Goal: Information Seeking & Learning: Check status

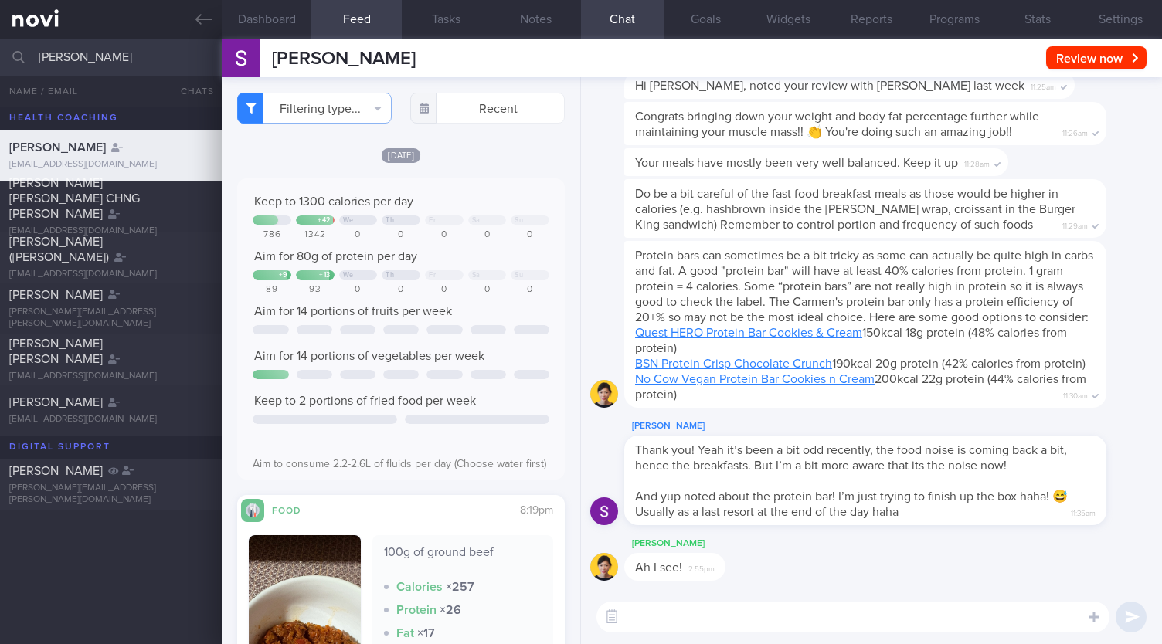
select select "9"
click at [0, 52] on input "[PERSON_NAME]" at bounding box center [581, 57] width 1162 height 37
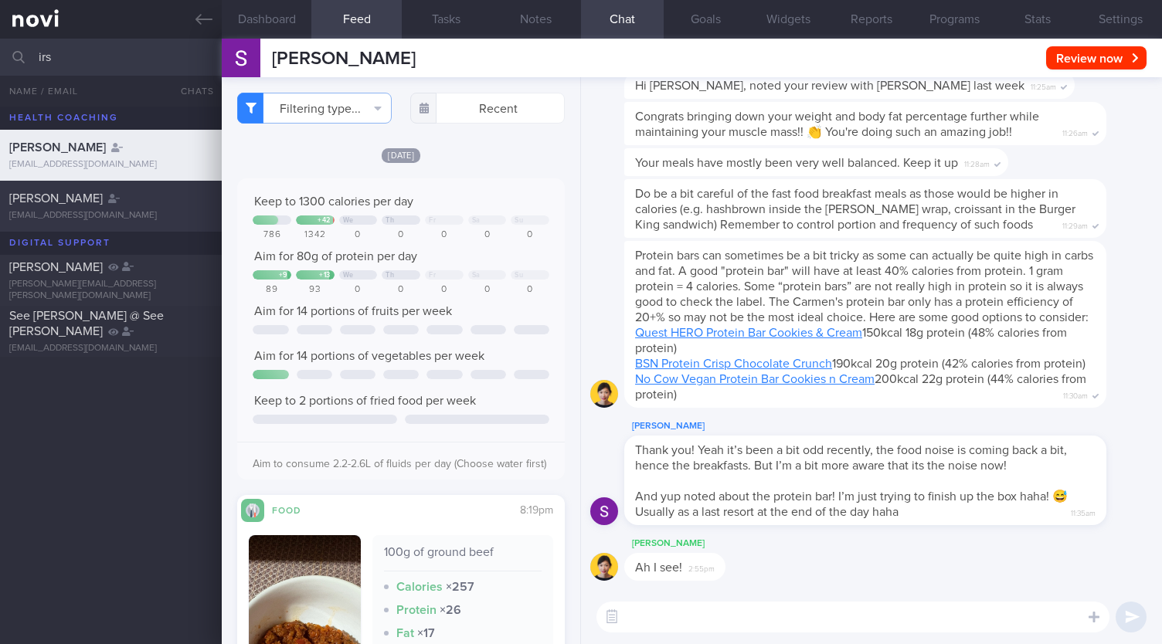
type input "irs"
click at [97, 212] on div "[EMAIL_ADDRESS][DOMAIN_NAME]" at bounding box center [110, 216] width 203 height 12
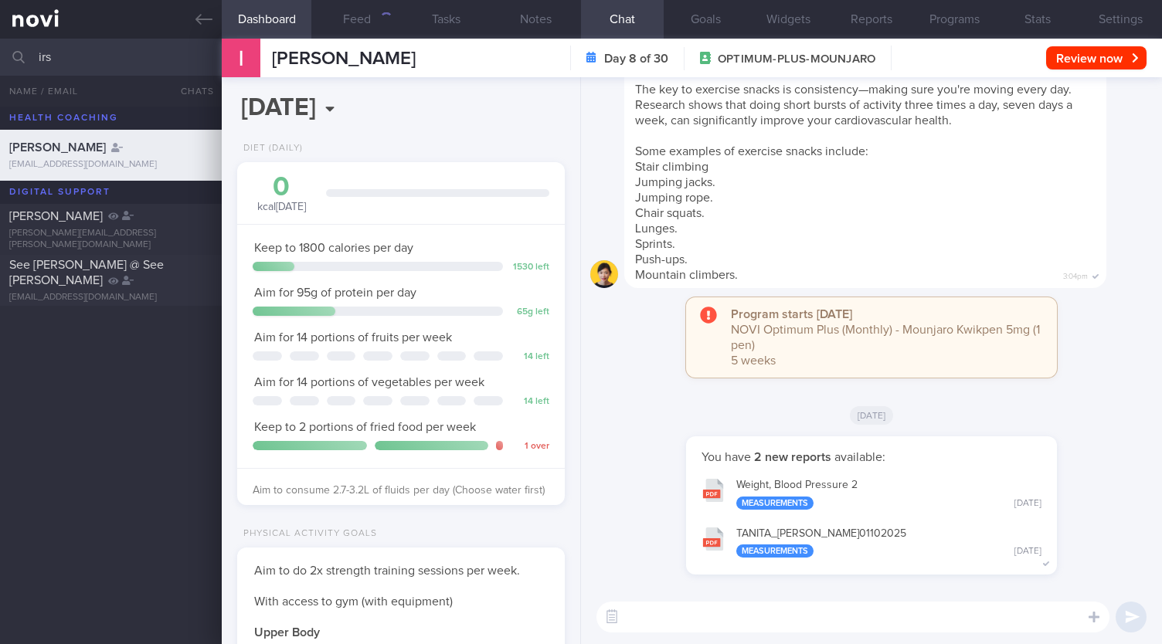
scroll to position [165, 287]
click at [358, 33] on button "Feed 245" at bounding box center [356, 19] width 90 height 39
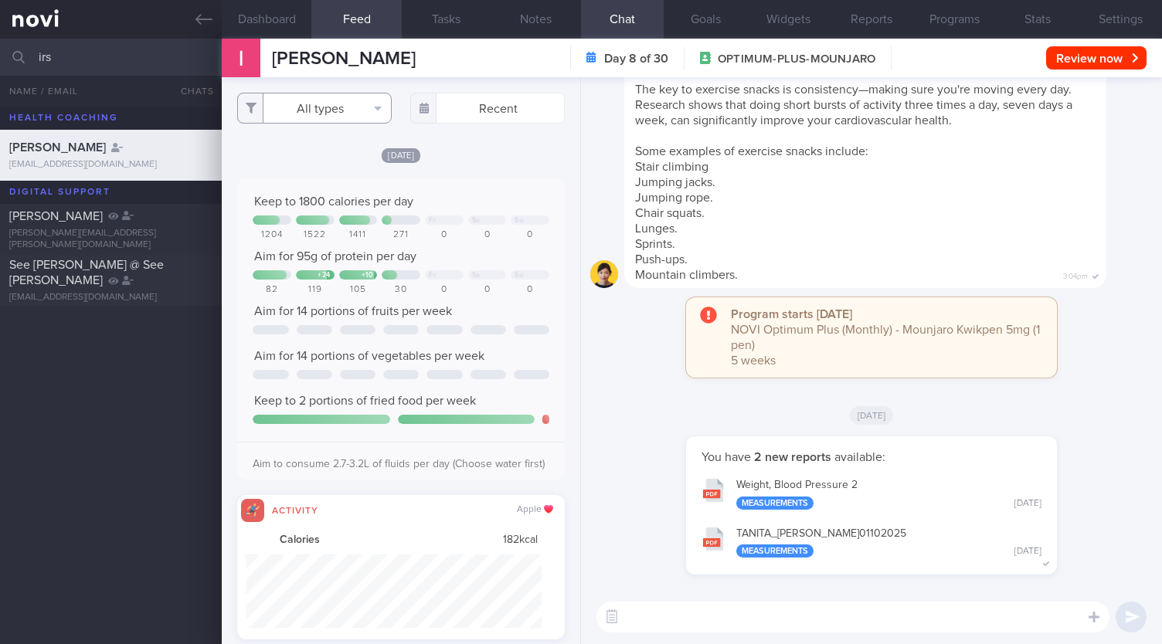
click at [325, 107] on button "All types" at bounding box center [314, 108] width 154 height 31
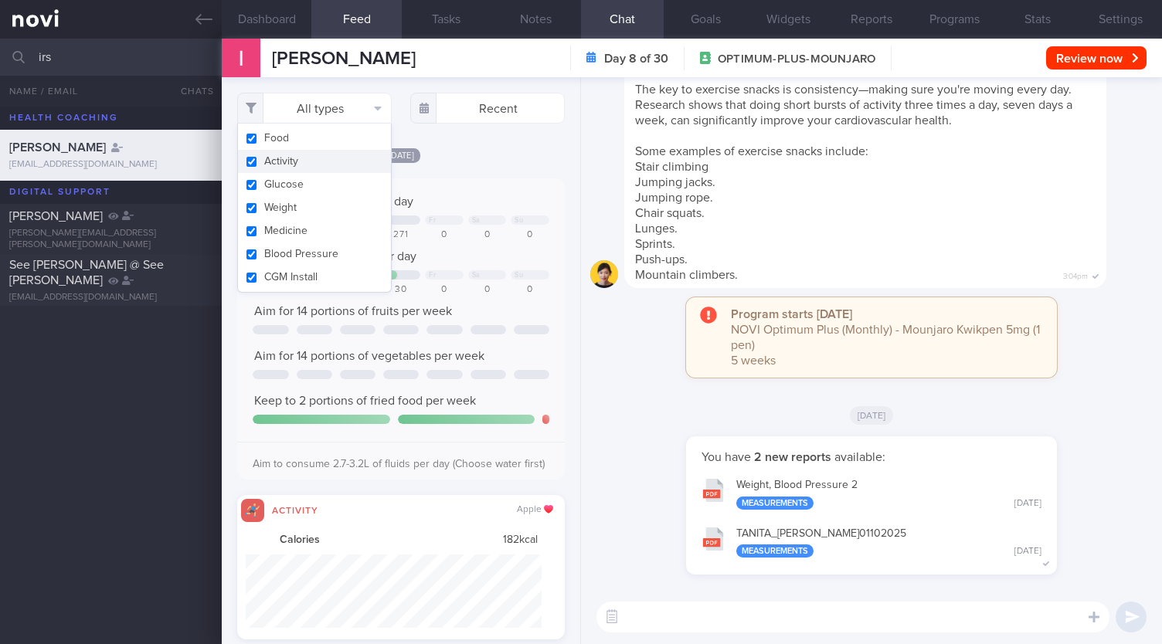
click at [321, 161] on button "Activity" at bounding box center [314, 161] width 153 height 23
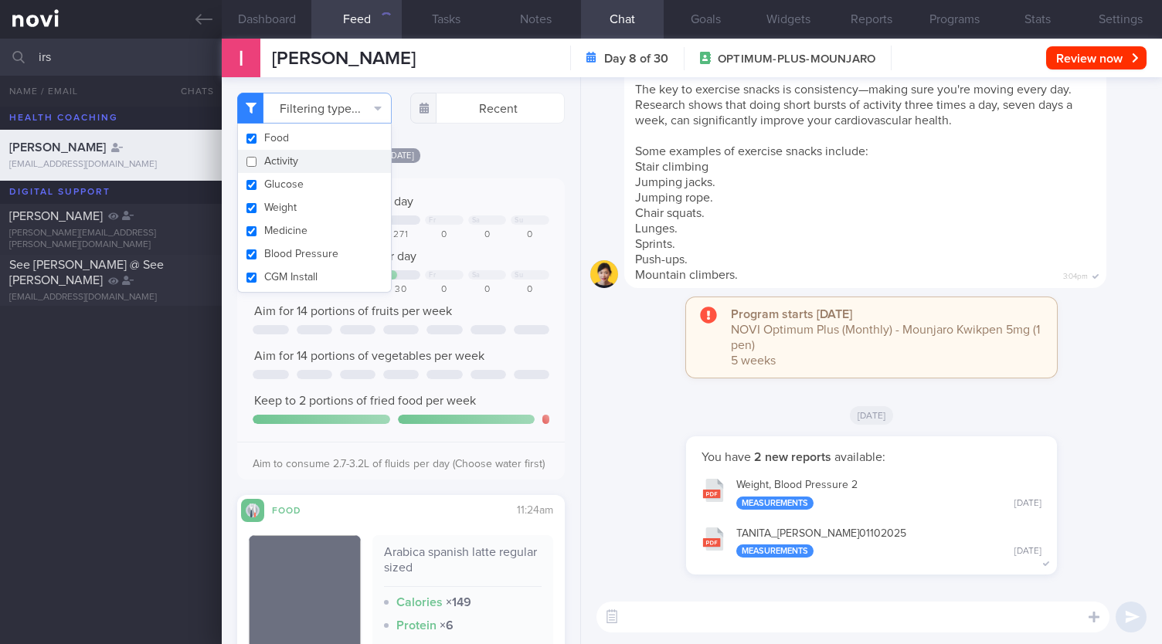
checkbox input "false"
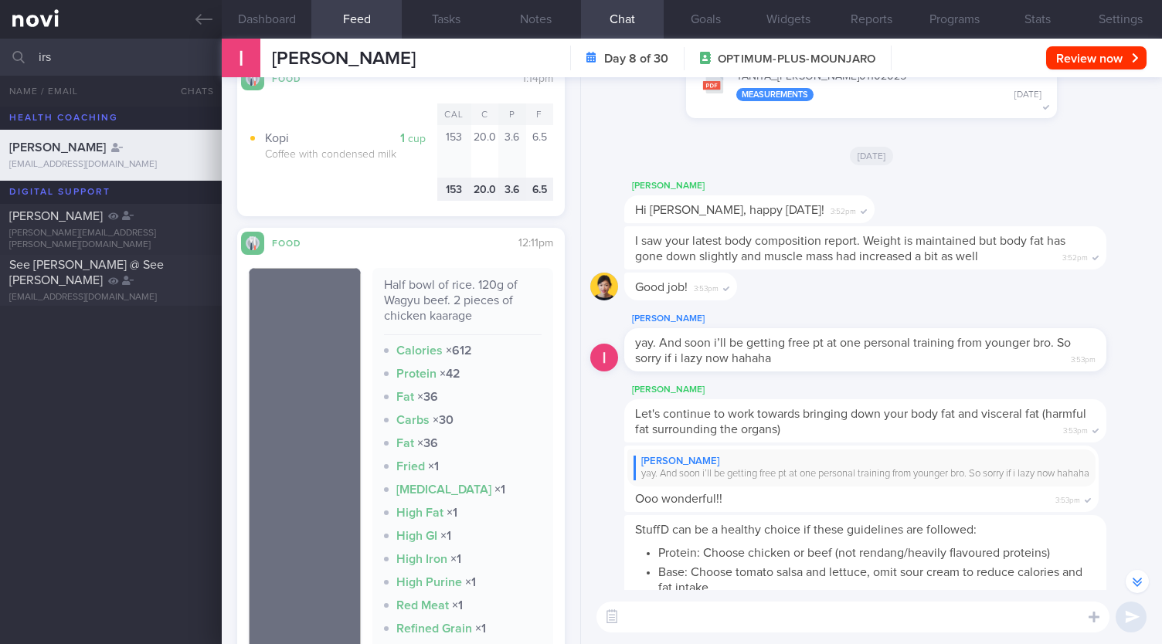
scroll to position [-1548, 0]
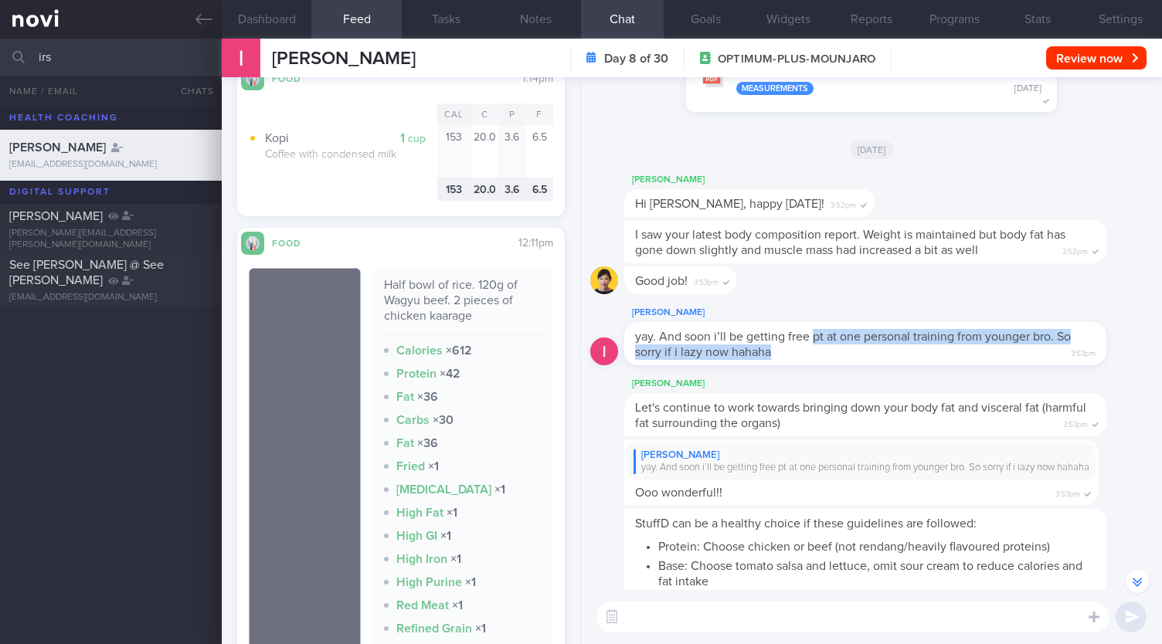
click at [812, 332] on div "yay. And soon i’ll be getting free pt at one personal training from younger bro…" at bounding box center [865, 343] width 482 height 43
click at [688, 344] on span "yay. And soon i’ll be getting free pt at one personal training from younger bro…" at bounding box center [853, 345] width 436 height 28
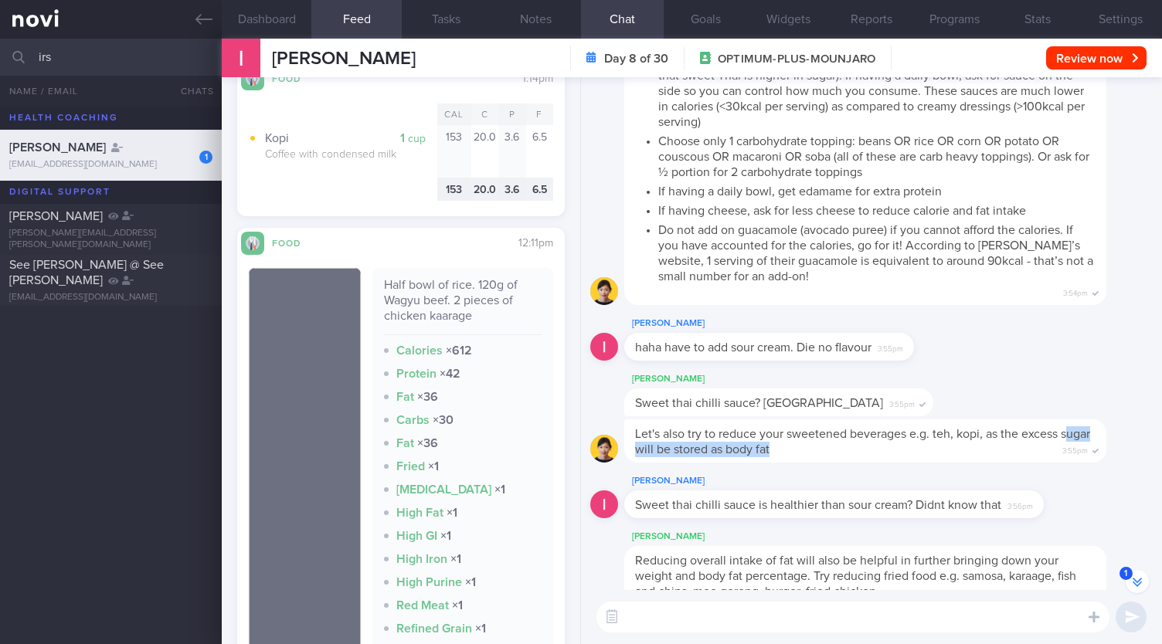
scroll to position [-1305, 0]
drag, startPoint x: 639, startPoint y: 442, endPoint x: 892, endPoint y: 443, distance: 253.3
click at [892, 443] on div "Let's also try to reduce your sweetened beverages e.g. teh, kopi, as the excess…" at bounding box center [865, 440] width 482 height 43
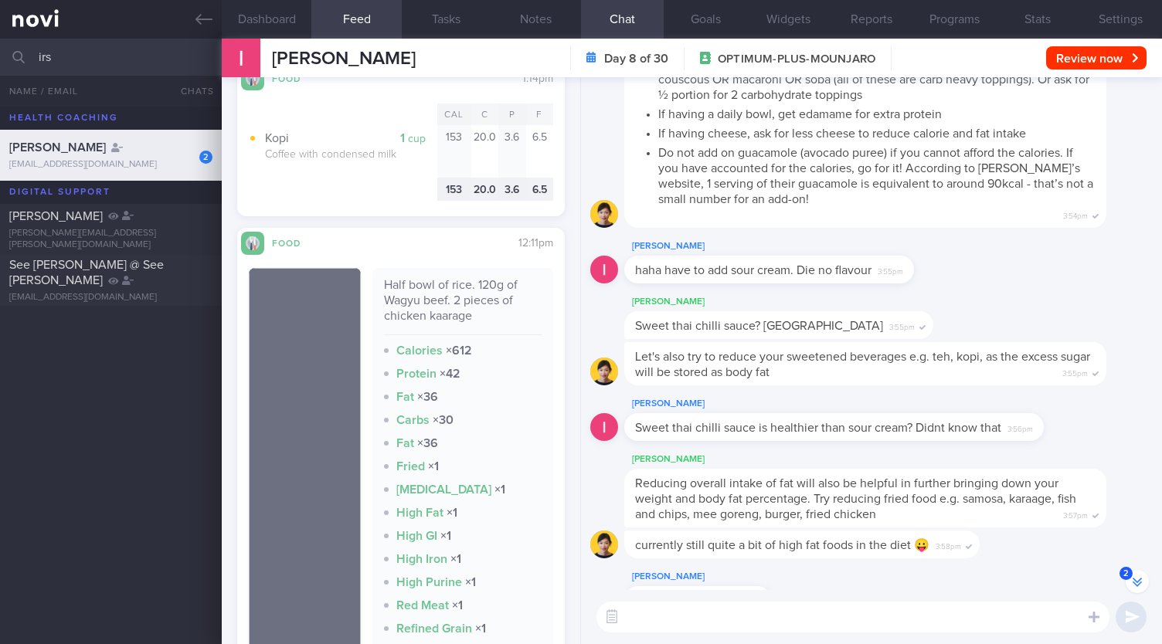
click at [726, 429] on span "Sweet thai chilli sauce is healthier than sour cream? Didnt know that" at bounding box center [818, 428] width 366 height 12
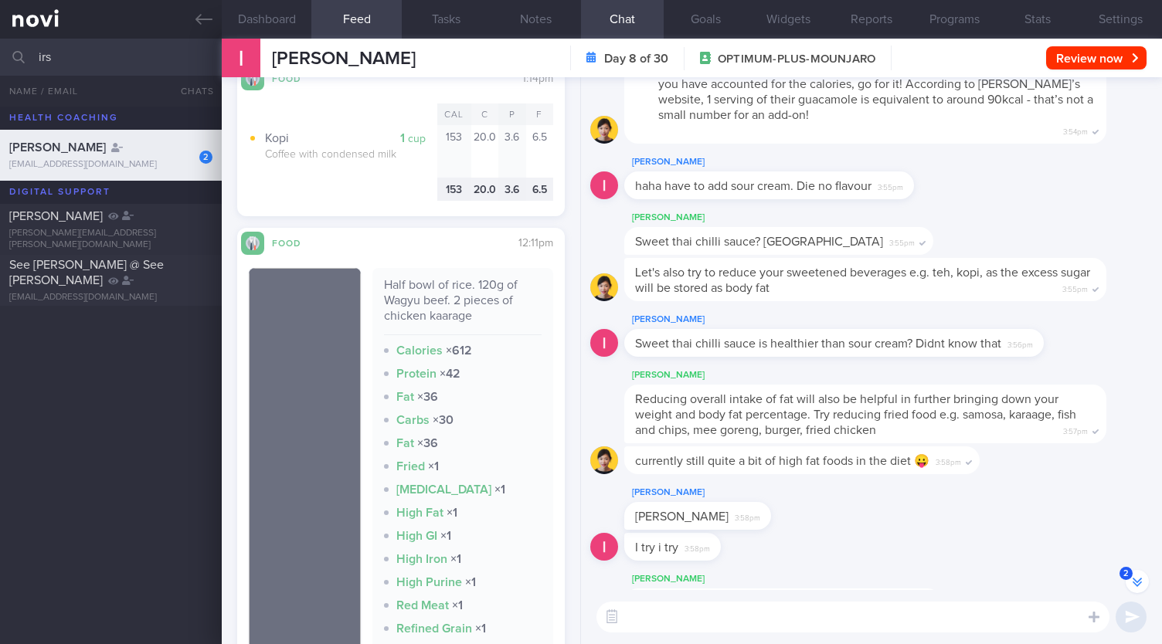
scroll to position [-894, 0]
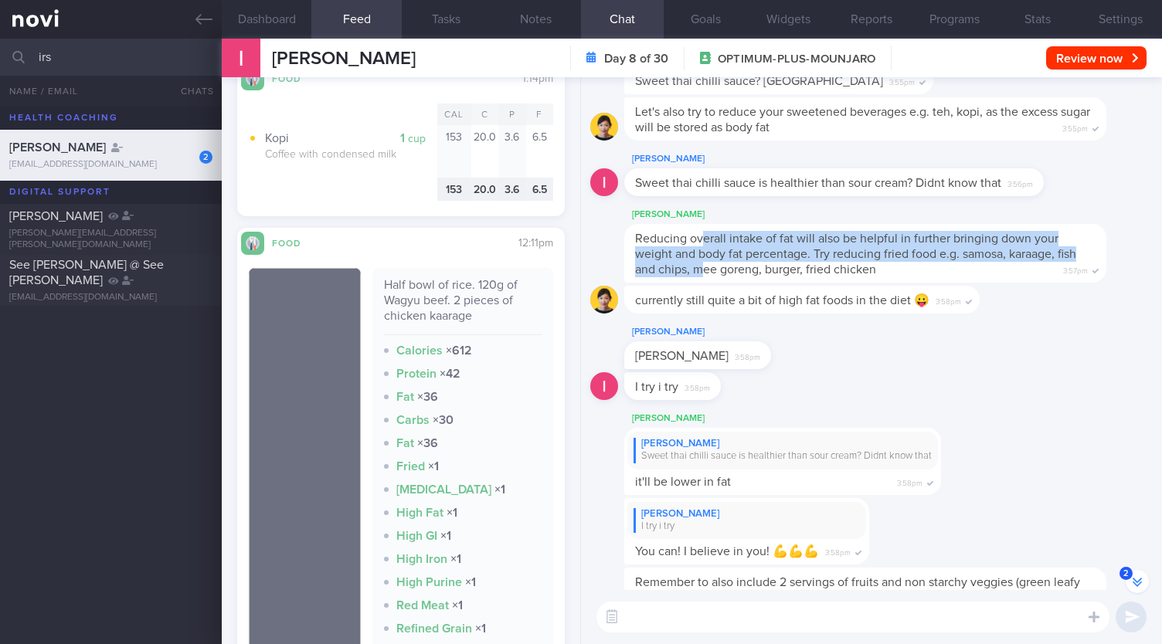
drag, startPoint x: 701, startPoint y: 240, endPoint x: 701, endPoint y: 263, distance: 23.2
click at [701, 263] on span "Reducing overall intake of fat will also be helpful in further bringing down yo…" at bounding box center [855, 253] width 441 height 43
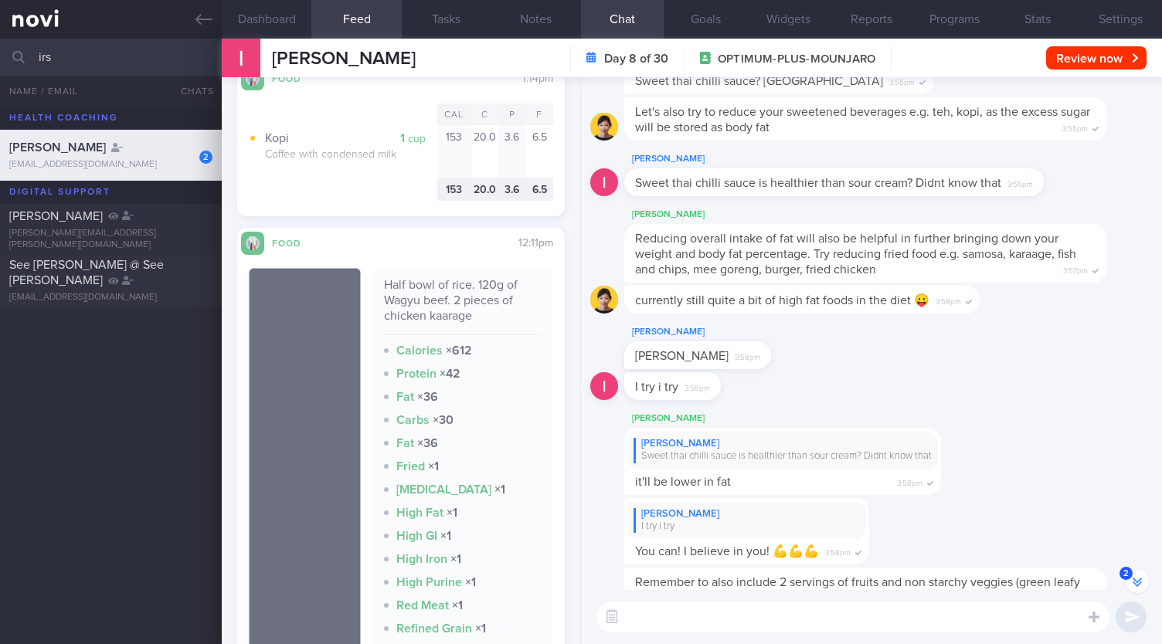
click at [826, 265] on span "Reducing overall intake of fat will also be helpful in further bringing down yo…" at bounding box center [855, 253] width 441 height 43
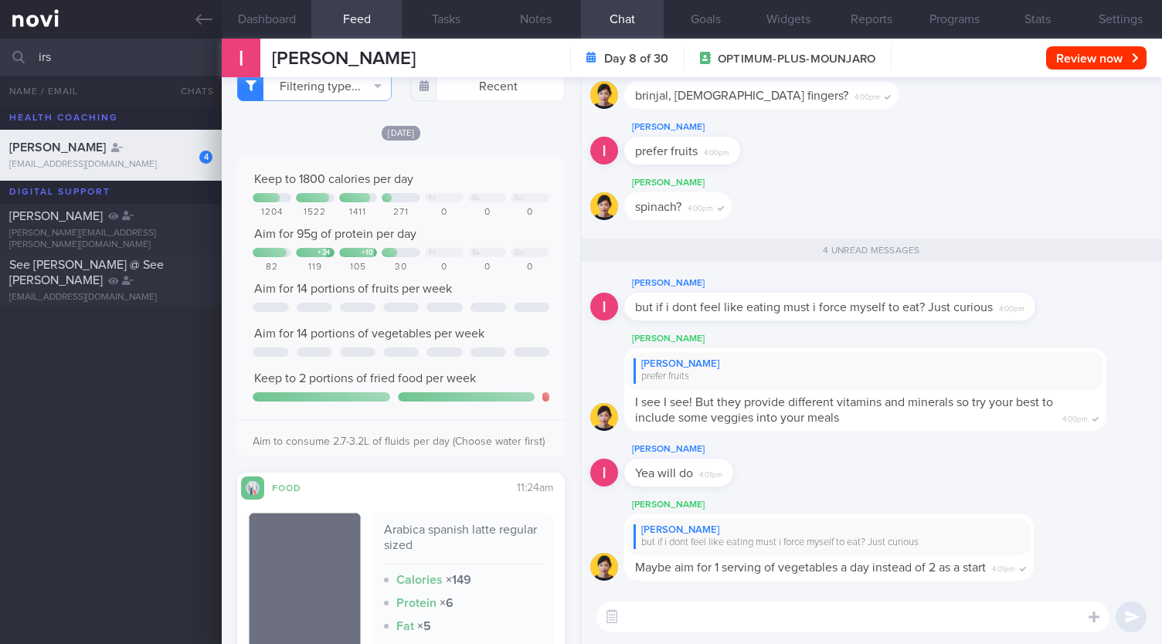
scroll to position [0, 0]
